Goal: Find specific page/section

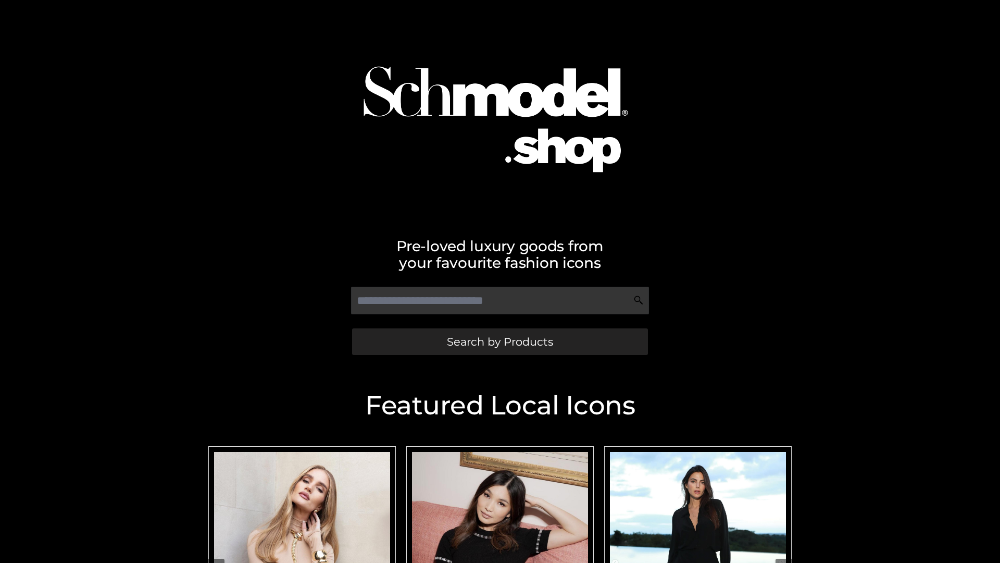
click at [499, 341] on span "Search by Products" at bounding box center [500, 341] width 106 height 11
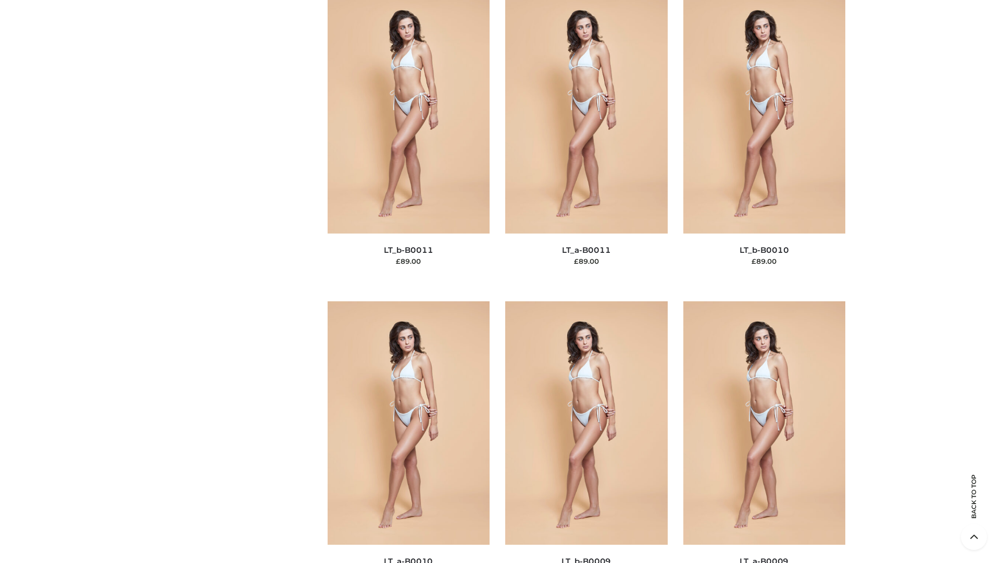
scroll to position [4678, 0]
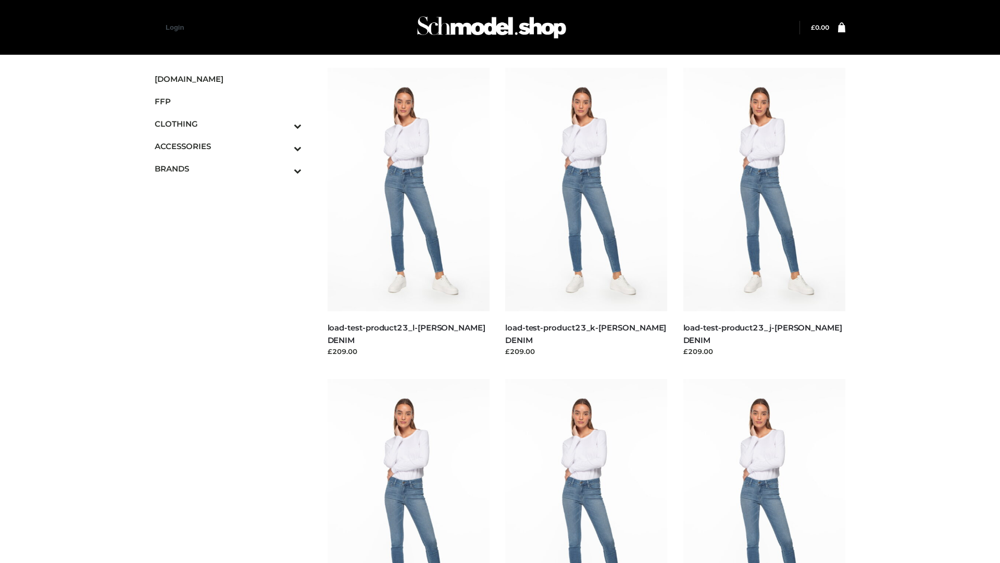
scroll to position [914, 0]
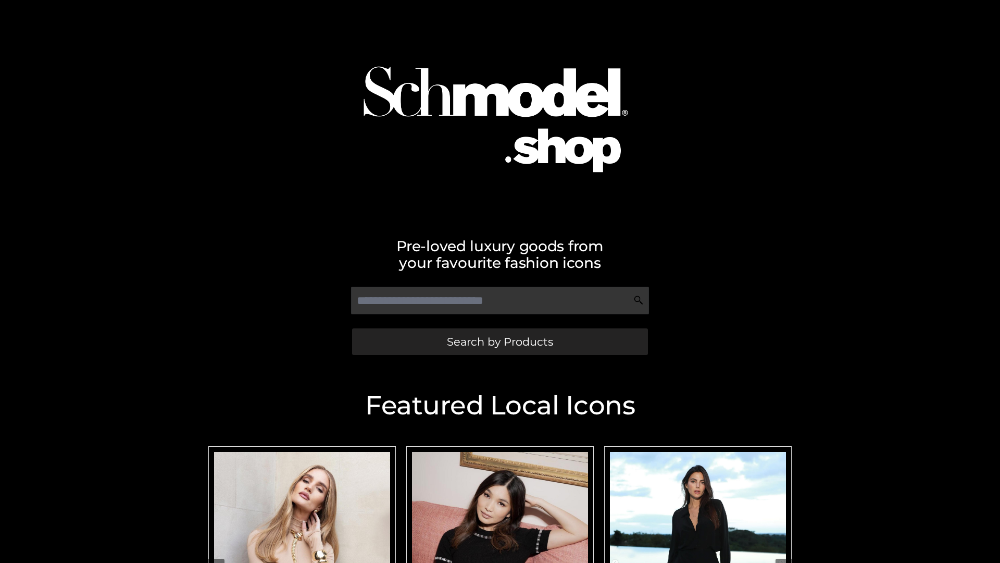
click at [499, 341] on span "Search by Products" at bounding box center [500, 341] width 106 height 11
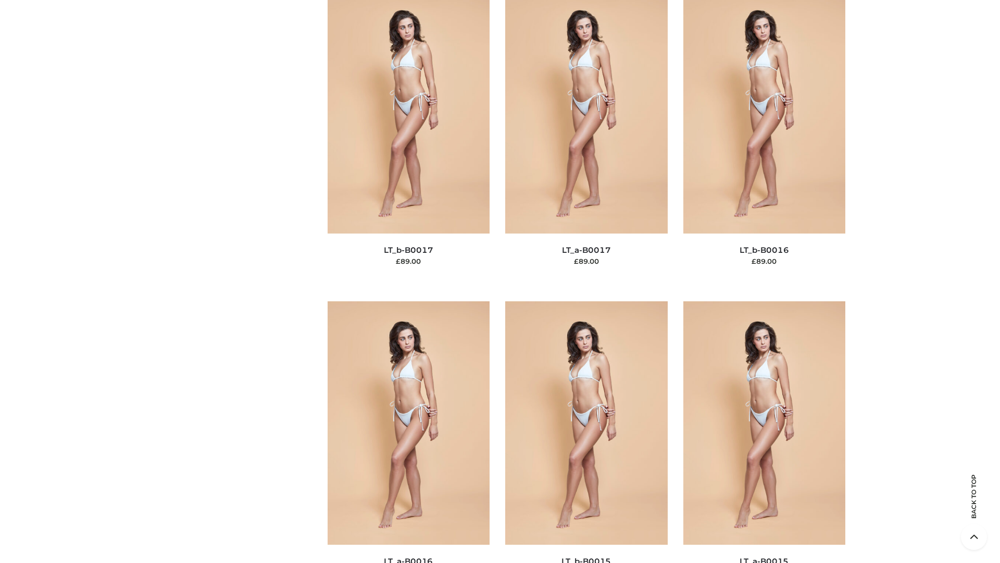
scroll to position [3423, 0]
